Goal: Information Seeking & Learning: Learn about a topic

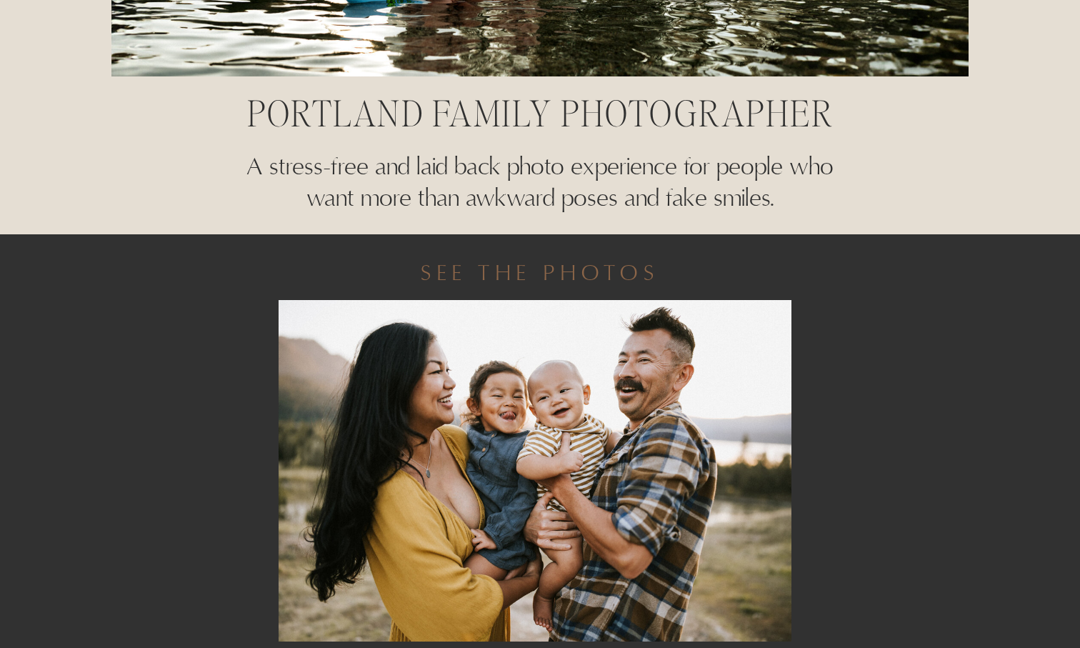
scroll to position [791, 0]
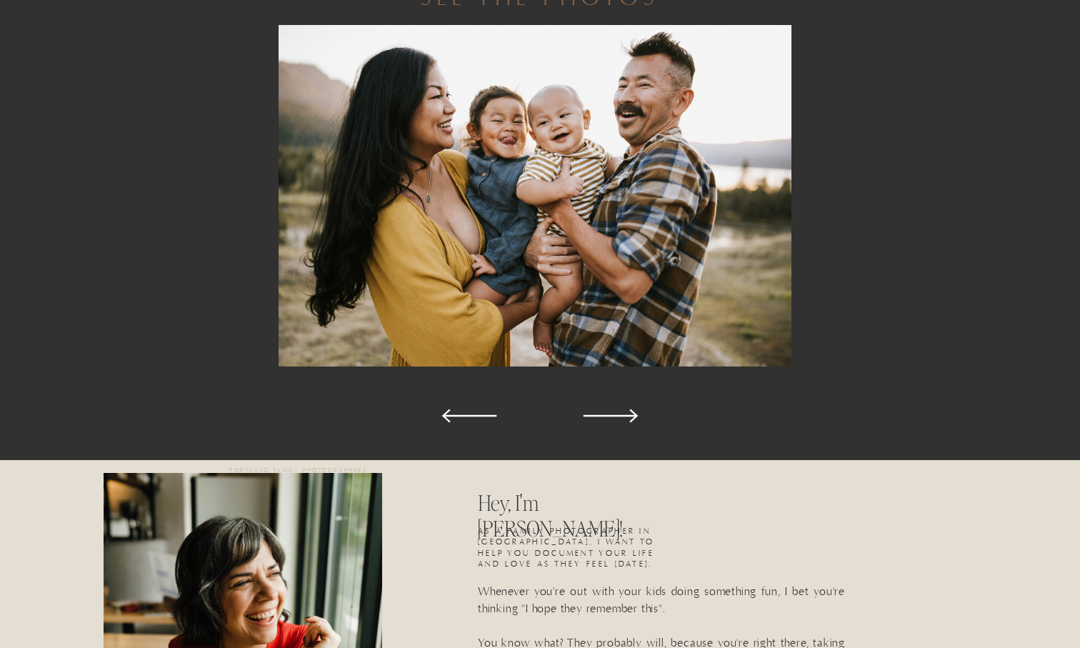
click at [636, 413] on icon at bounding box center [610, 415] width 71 height 71
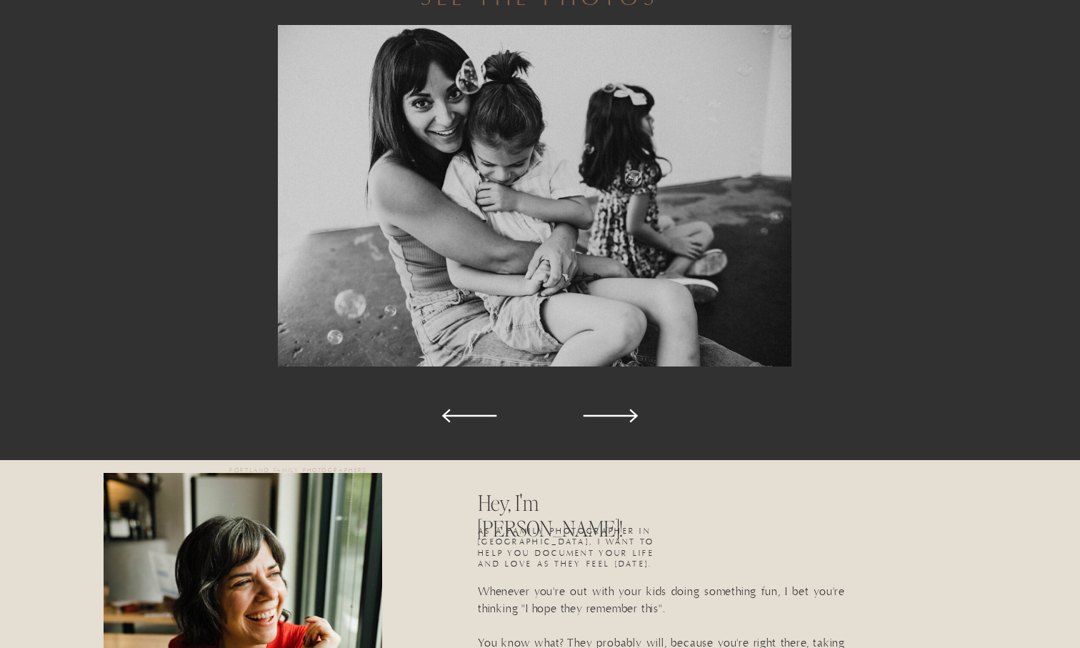
click at [636, 413] on icon at bounding box center [610, 415] width 71 height 71
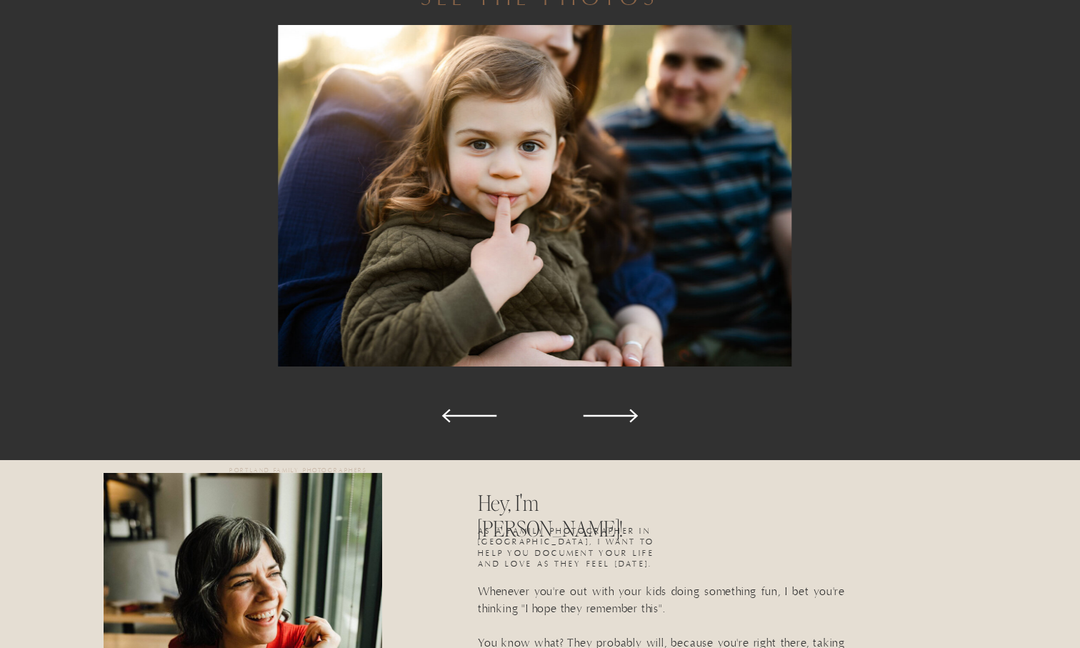
click at [636, 413] on icon at bounding box center [610, 415] width 71 height 71
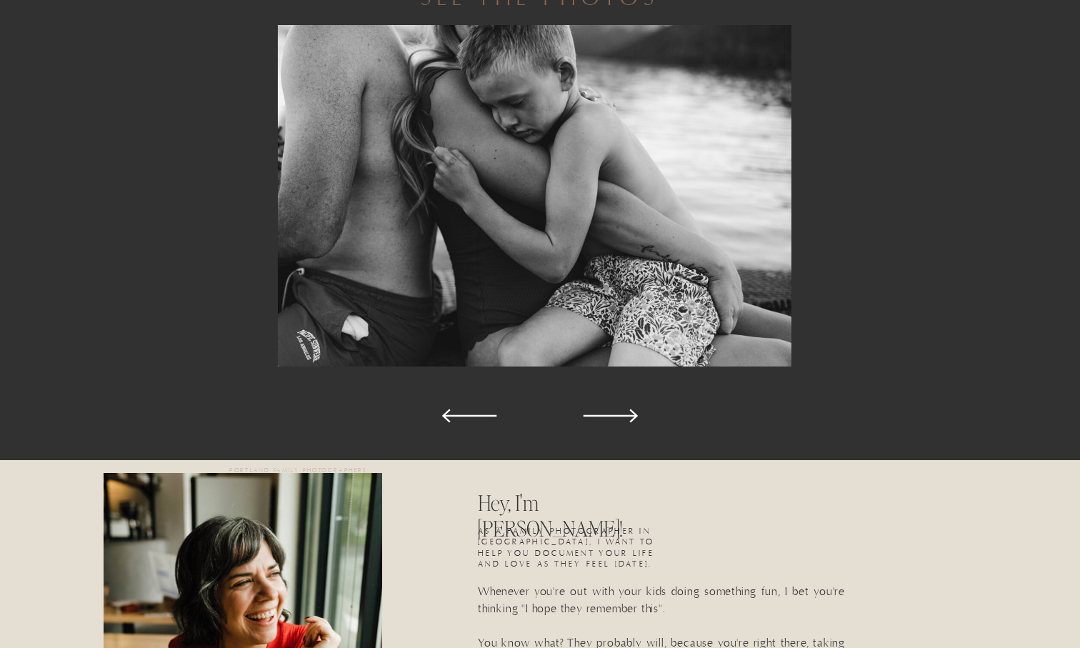
click at [636, 413] on icon at bounding box center [610, 415] width 71 height 71
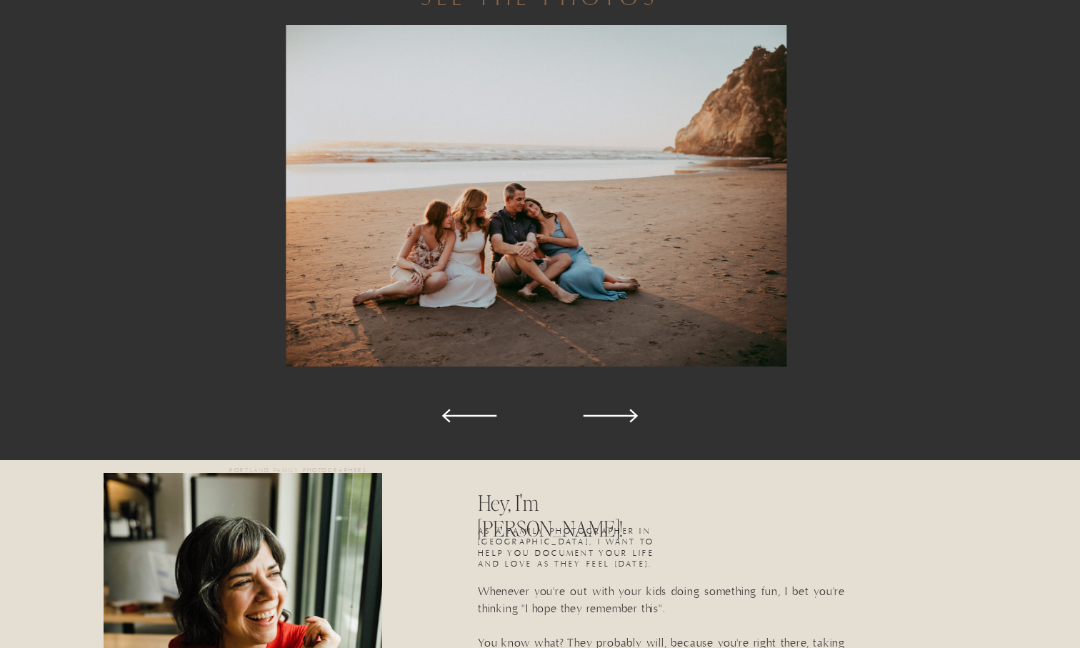
click at [636, 413] on icon at bounding box center [610, 415] width 71 height 71
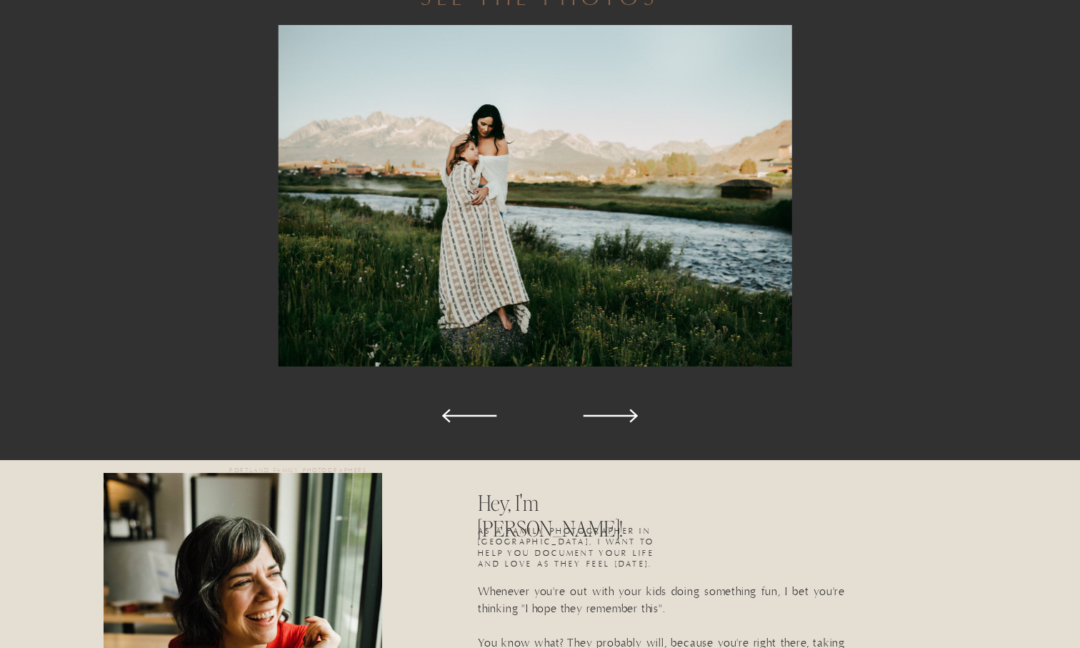
click at [636, 413] on icon at bounding box center [610, 415] width 71 height 71
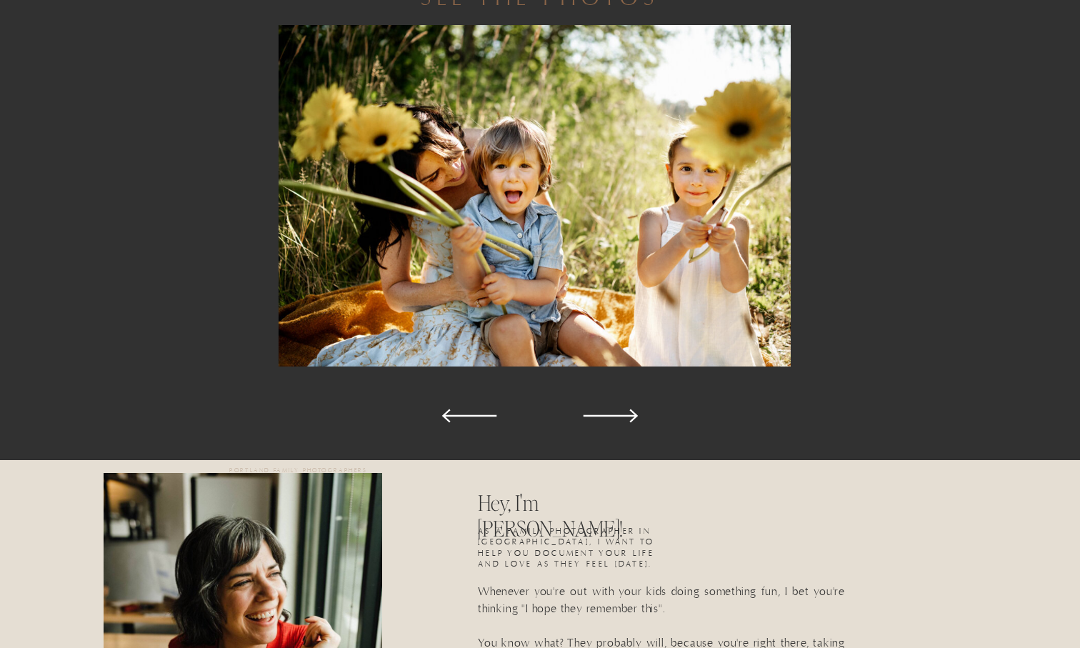
click at [636, 413] on icon at bounding box center [610, 415] width 71 height 71
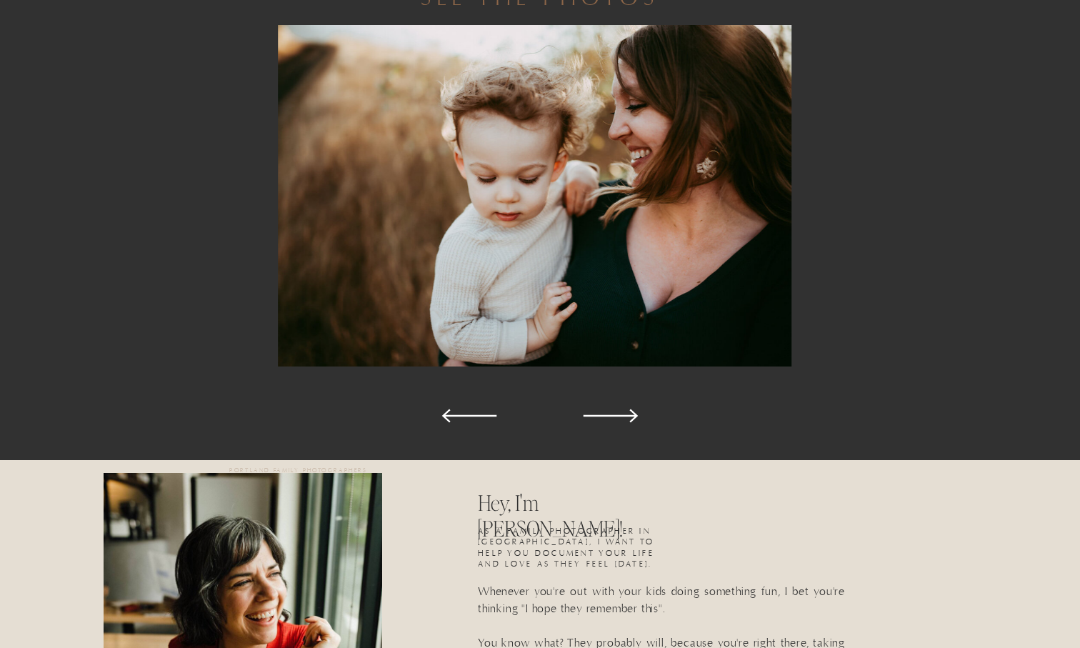
click at [636, 413] on icon at bounding box center [610, 415] width 71 height 71
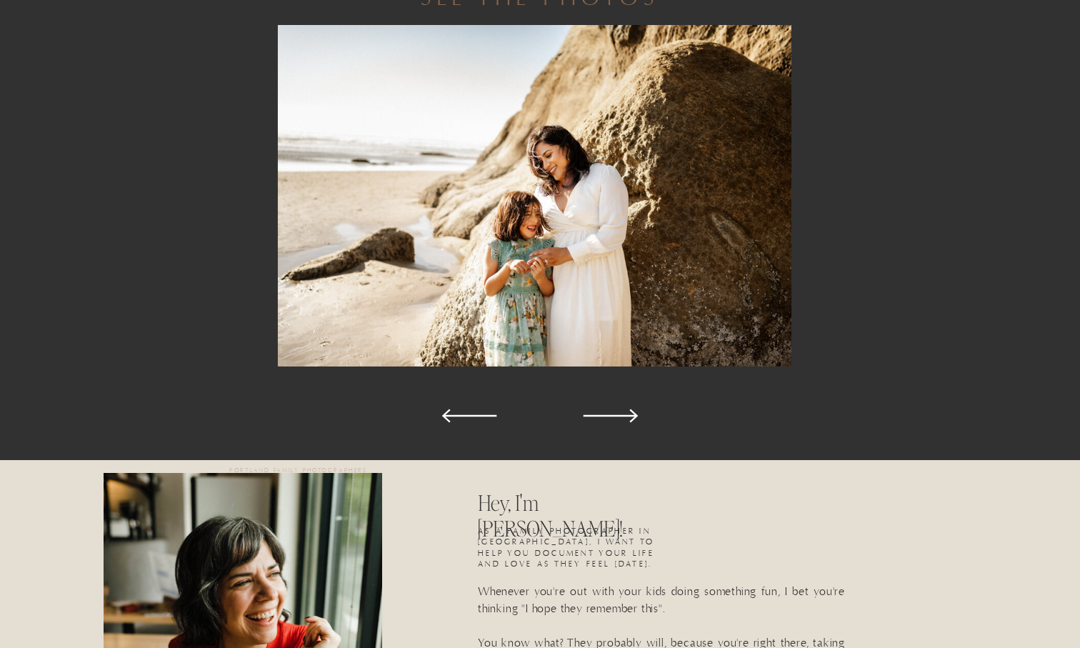
click at [636, 413] on icon at bounding box center [610, 415] width 71 height 71
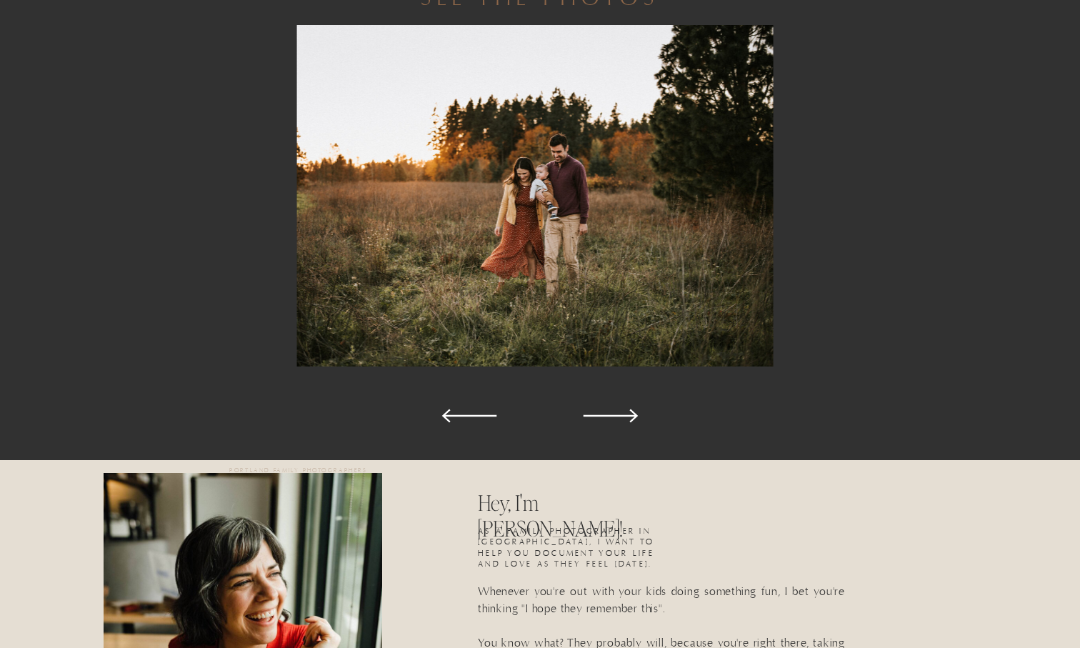
click at [636, 413] on icon at bounding box center [610, 415] width 71 height 71
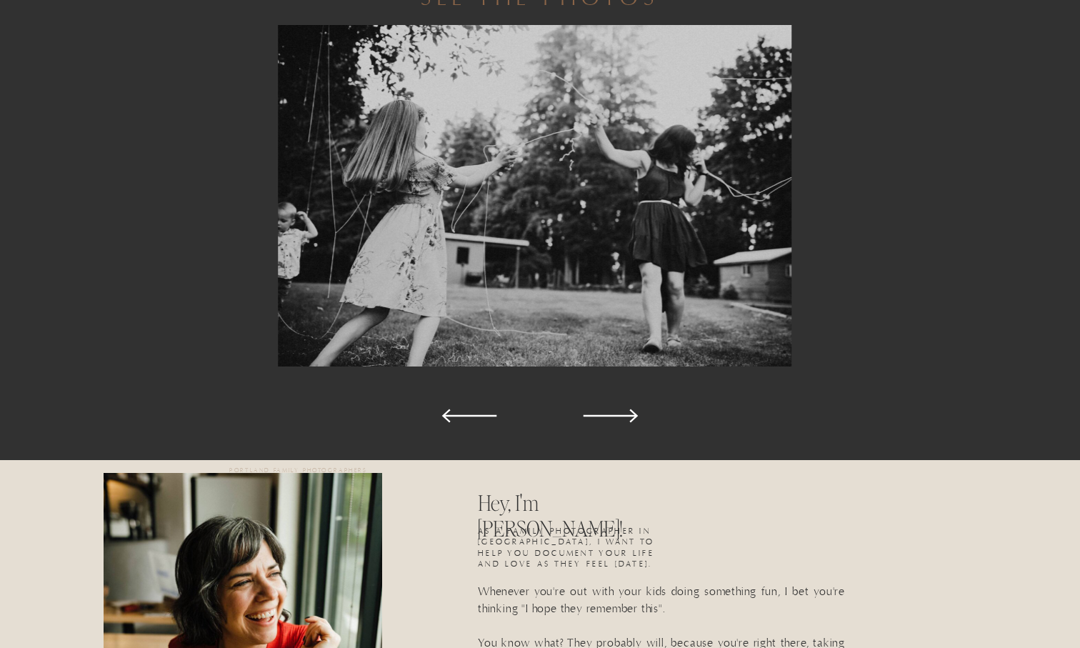
click at [636, 413] on icon at bounding box center [610, 415] width 71 height 71
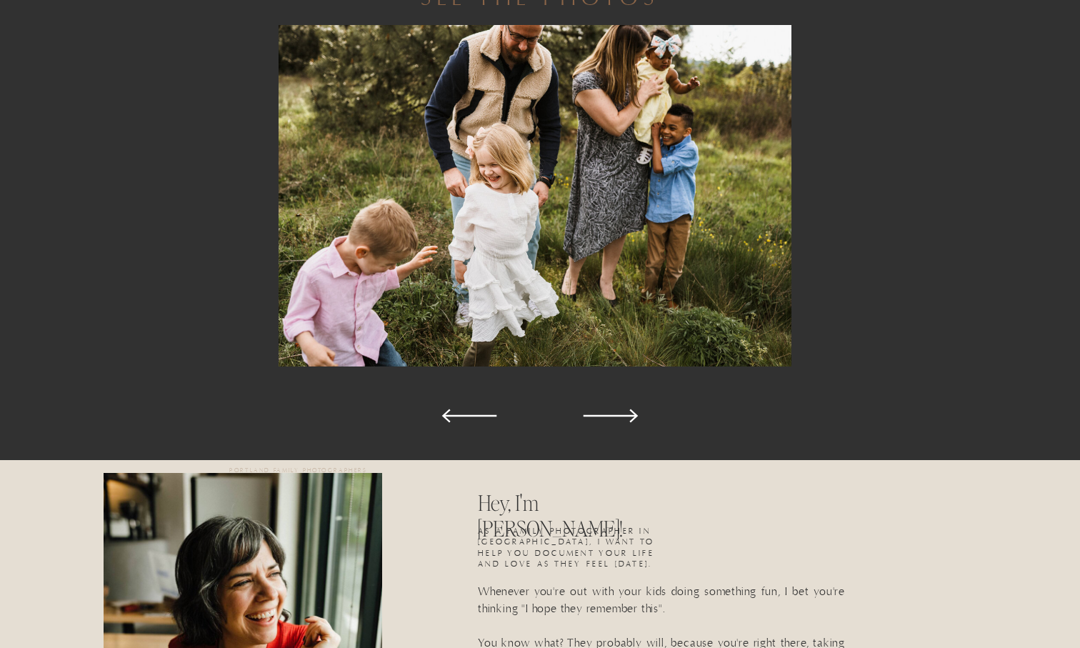
click at [636, 413] on icon at bounding box center [610, 415] width 71 height 71
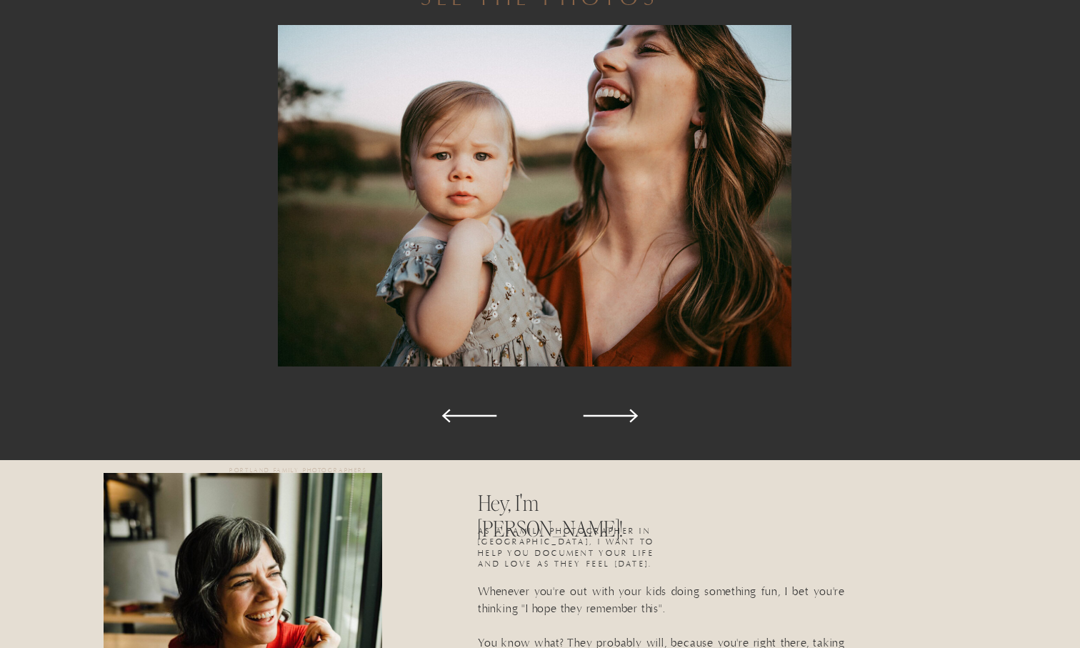
click at [636, 413] on icon at bounding box center [610, 415] width 71 height 71
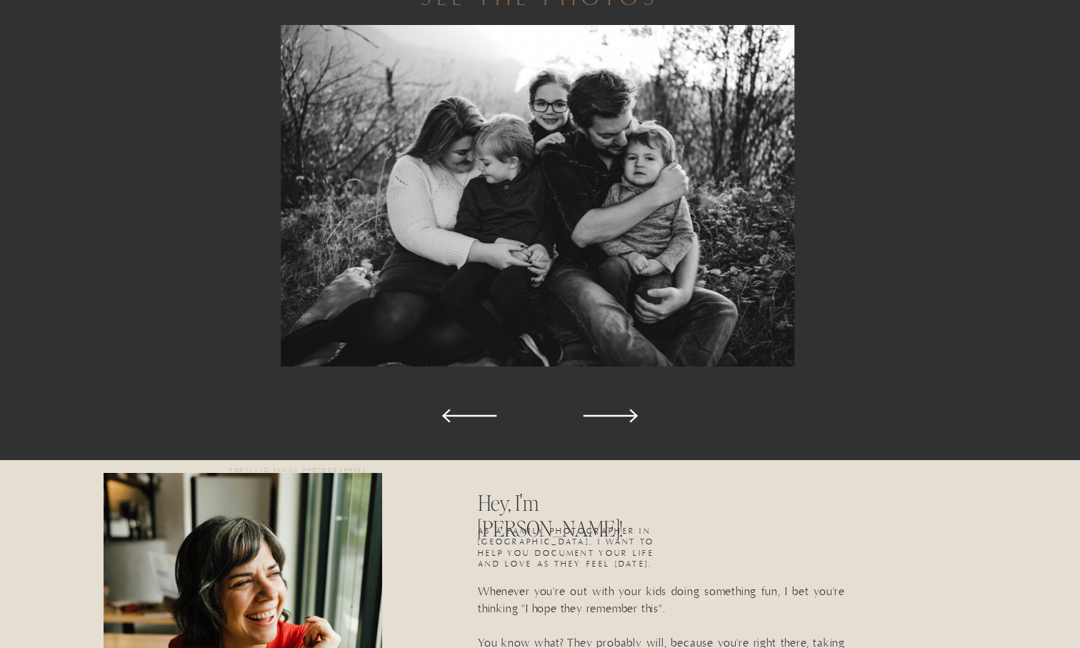
click at [637, 413] on icon at bounding box center [610, 415] width 71 height 71
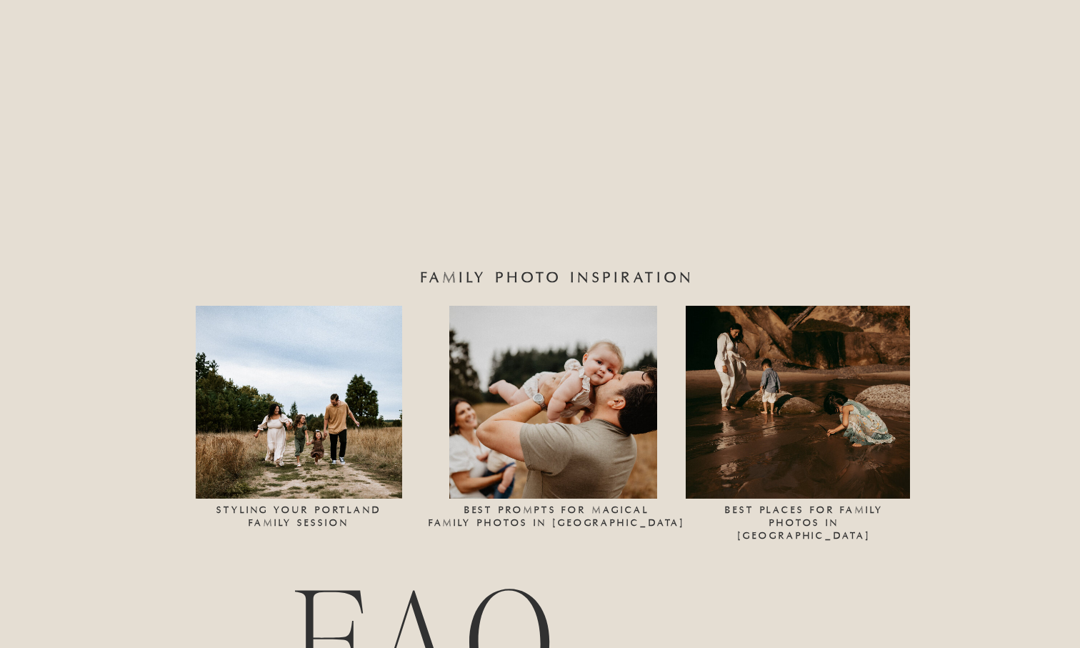
scroll to position [5690, 0]
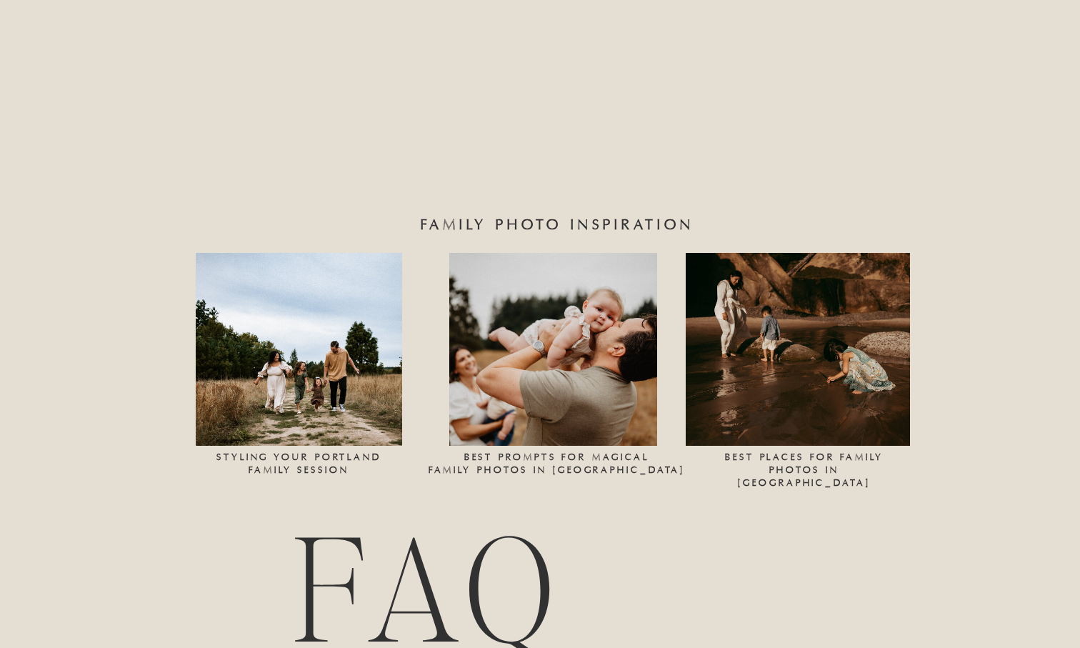
click at [605, 371] on div at bounding box center [553, 349] width 208 height 193
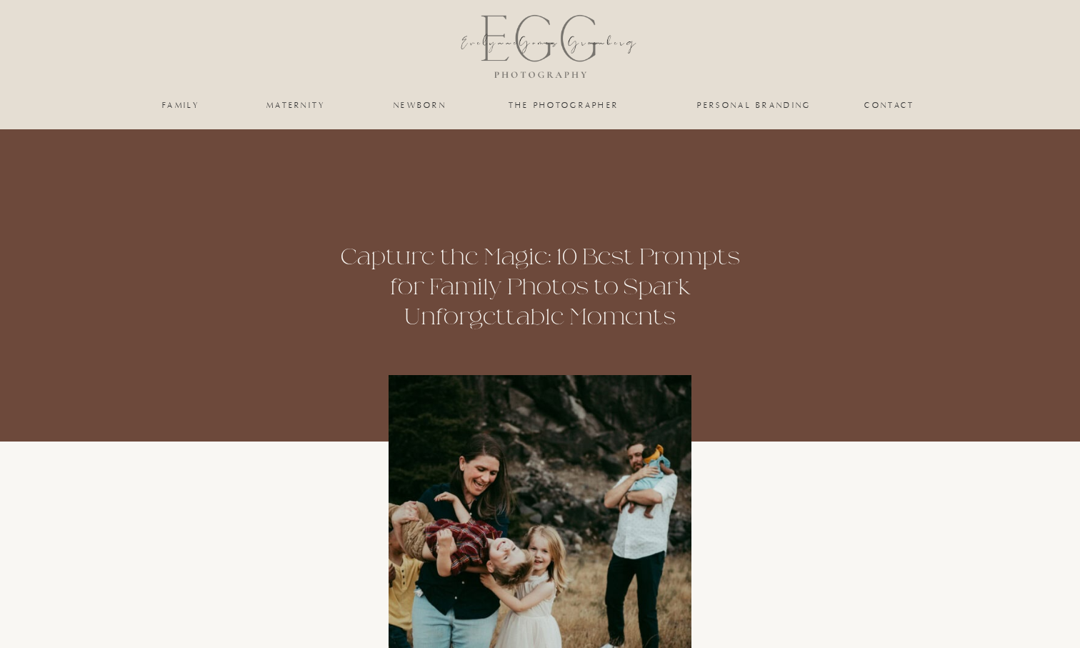
click at [174, 109] on nav "family" at bounding box center [181, 105] width 58 height 9
click at [180, 103] on nav "family" at bounding box center [181, 105] width 58 height 9
